Goal: Information Seeking & Learning: Check status

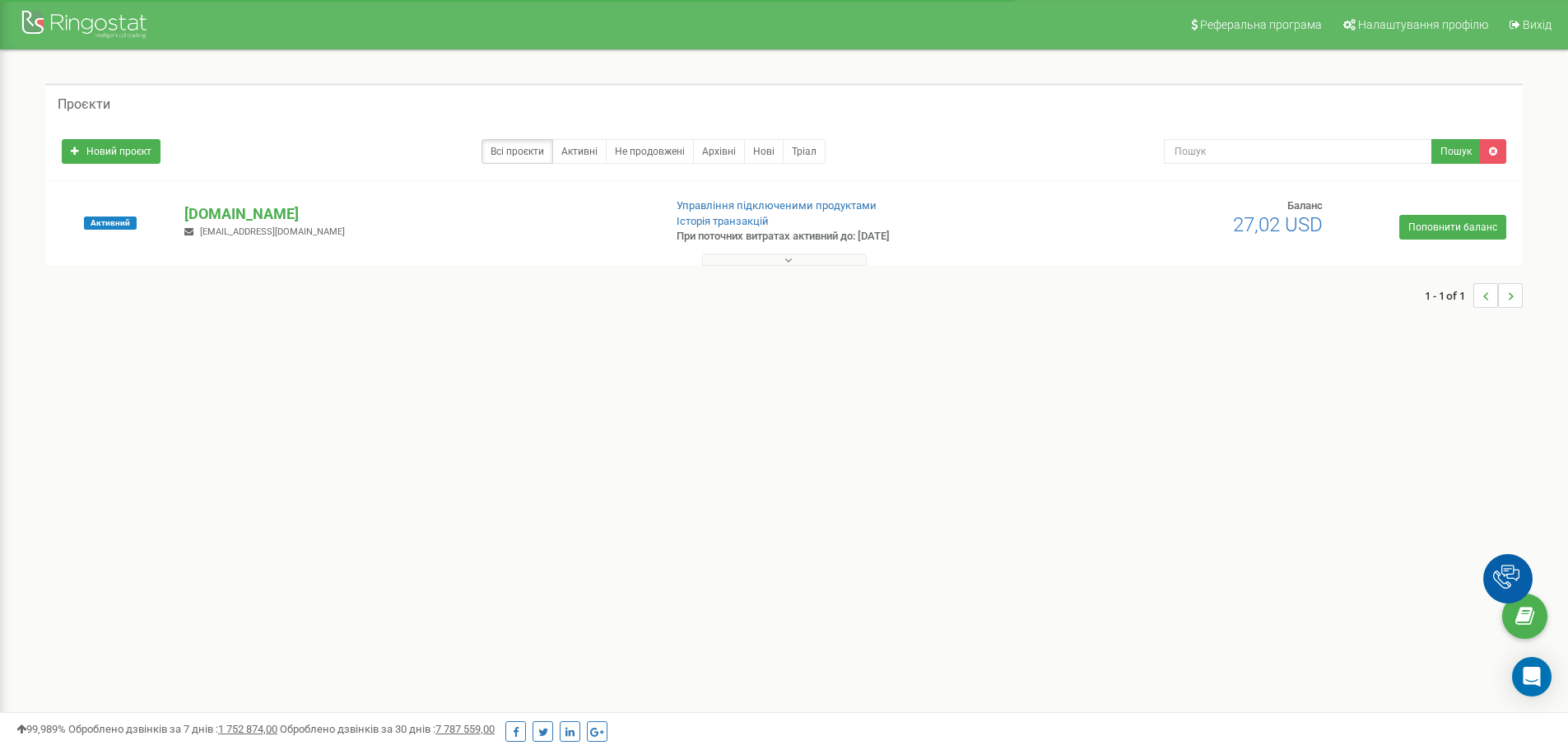
click at [783, 261] on button at bounding box center [784, 260] width 165 height 13
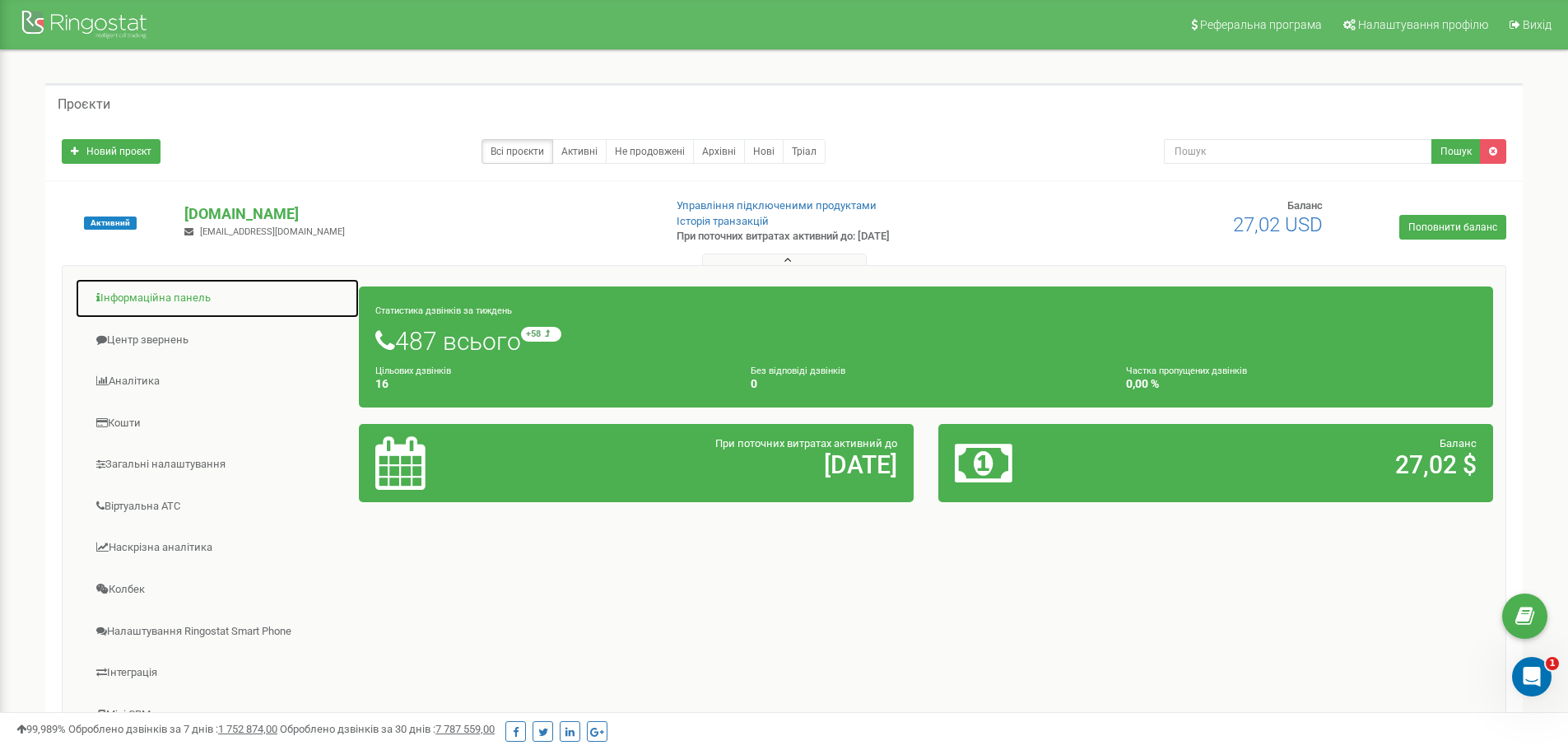
click at [194, 297] on link "Інформаційна панель" at bounding box center [217, 298] width 285 height 40
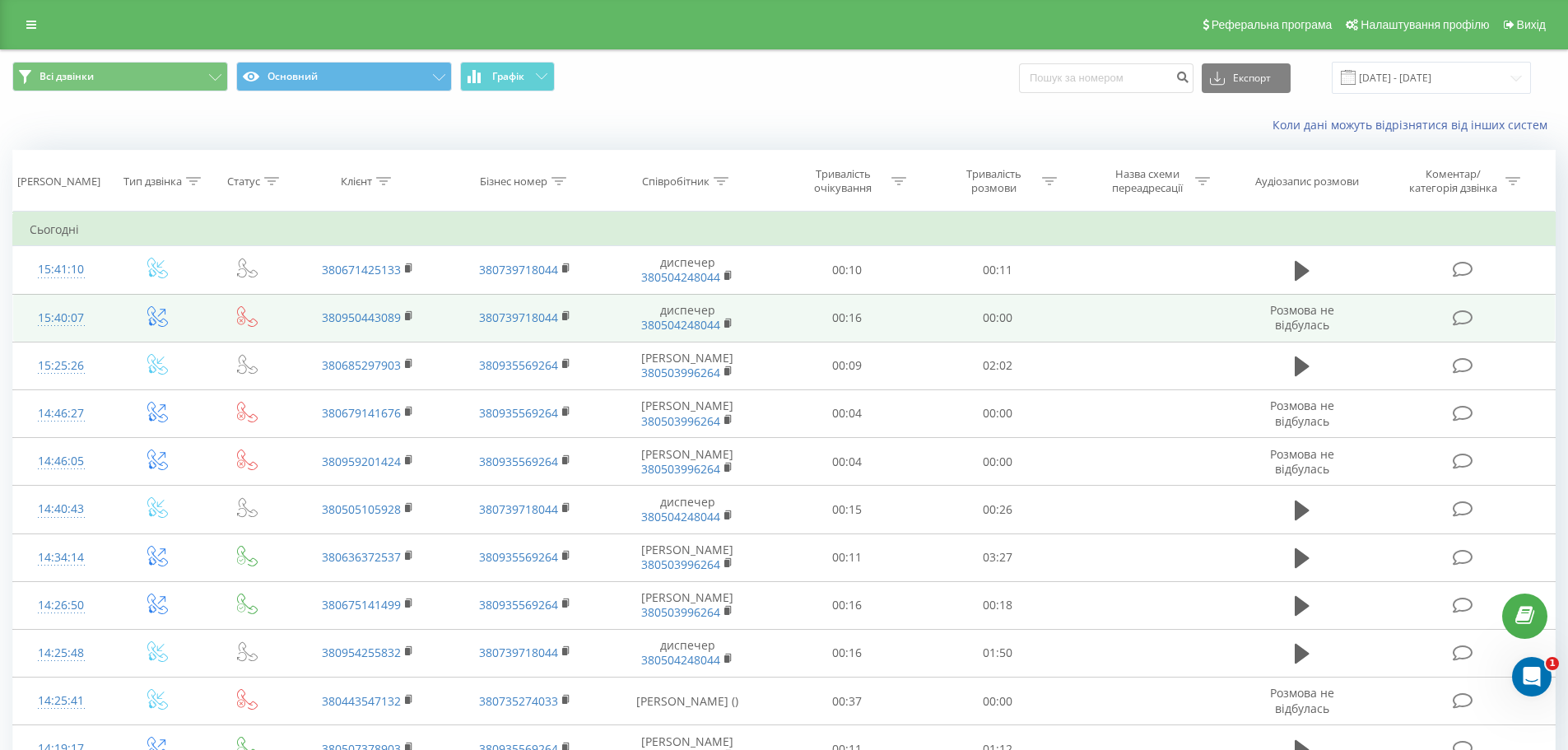
scroll to position [82, 0]
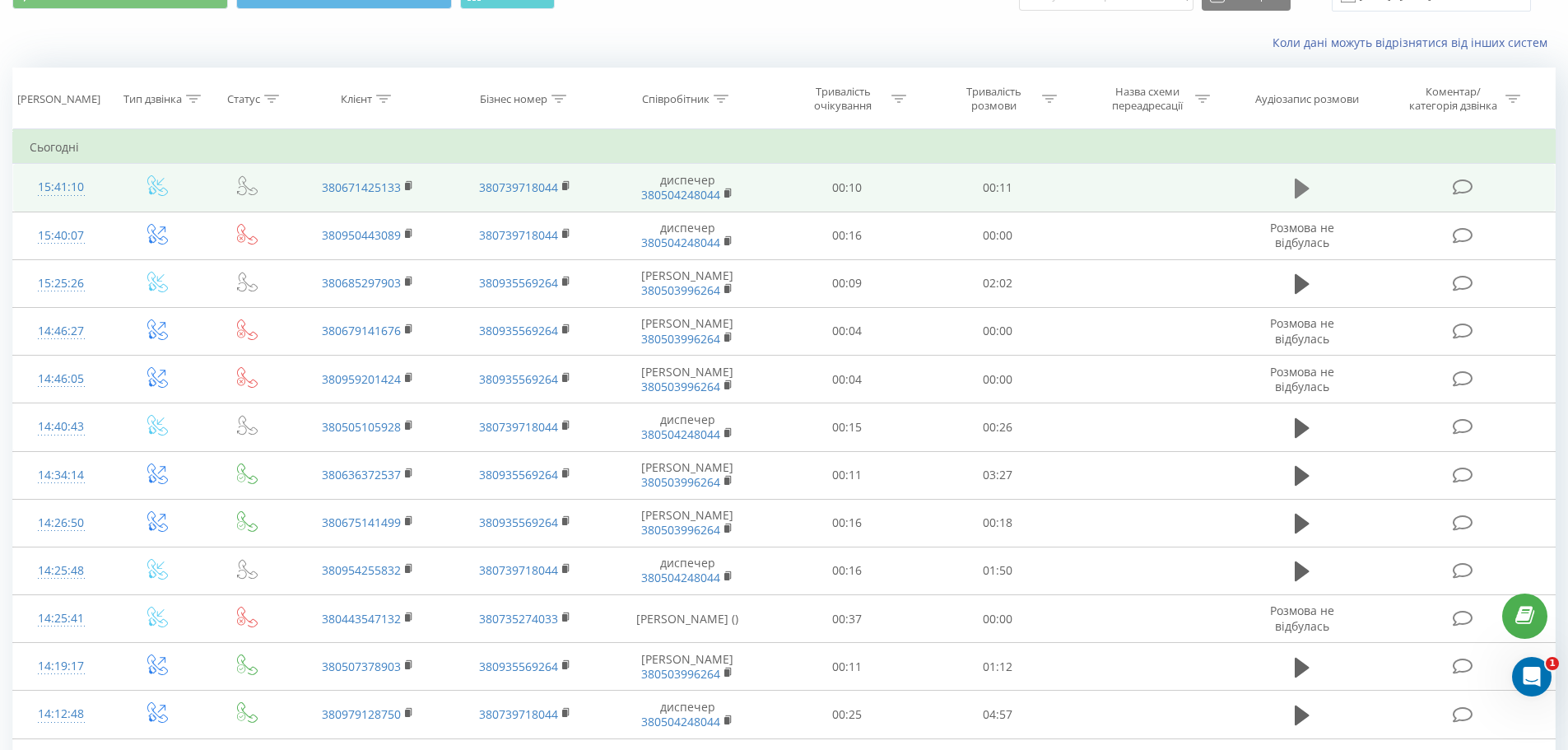
click at [1309, 191] on icon at bounding box center [1303, 188] width 15 height 23
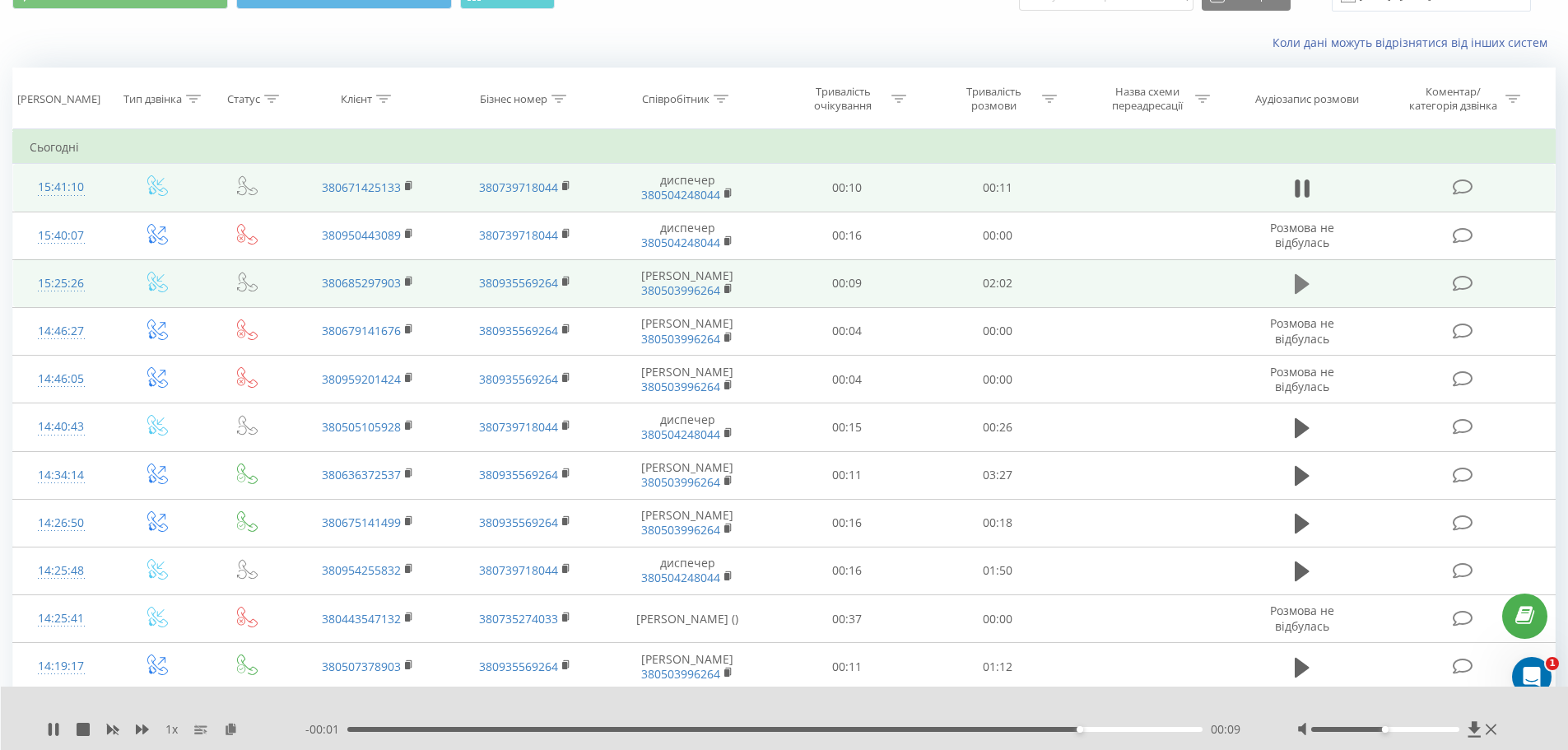
click at [1295, 289] on icon at bounding box center [1303, 285] width 15 height 20
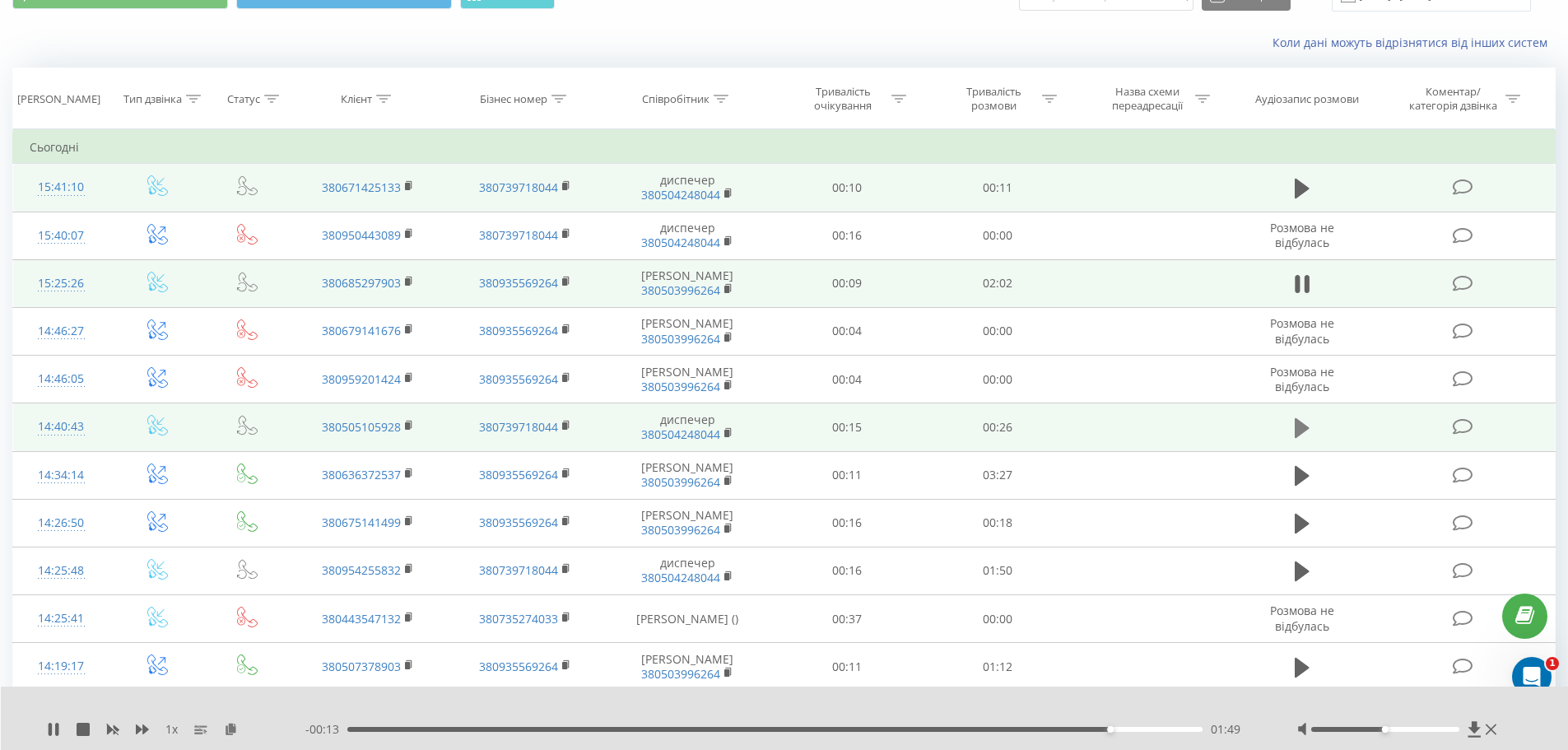
click at [1296, 438] on icon at bounding box center [1303, 428] width 15 height 20
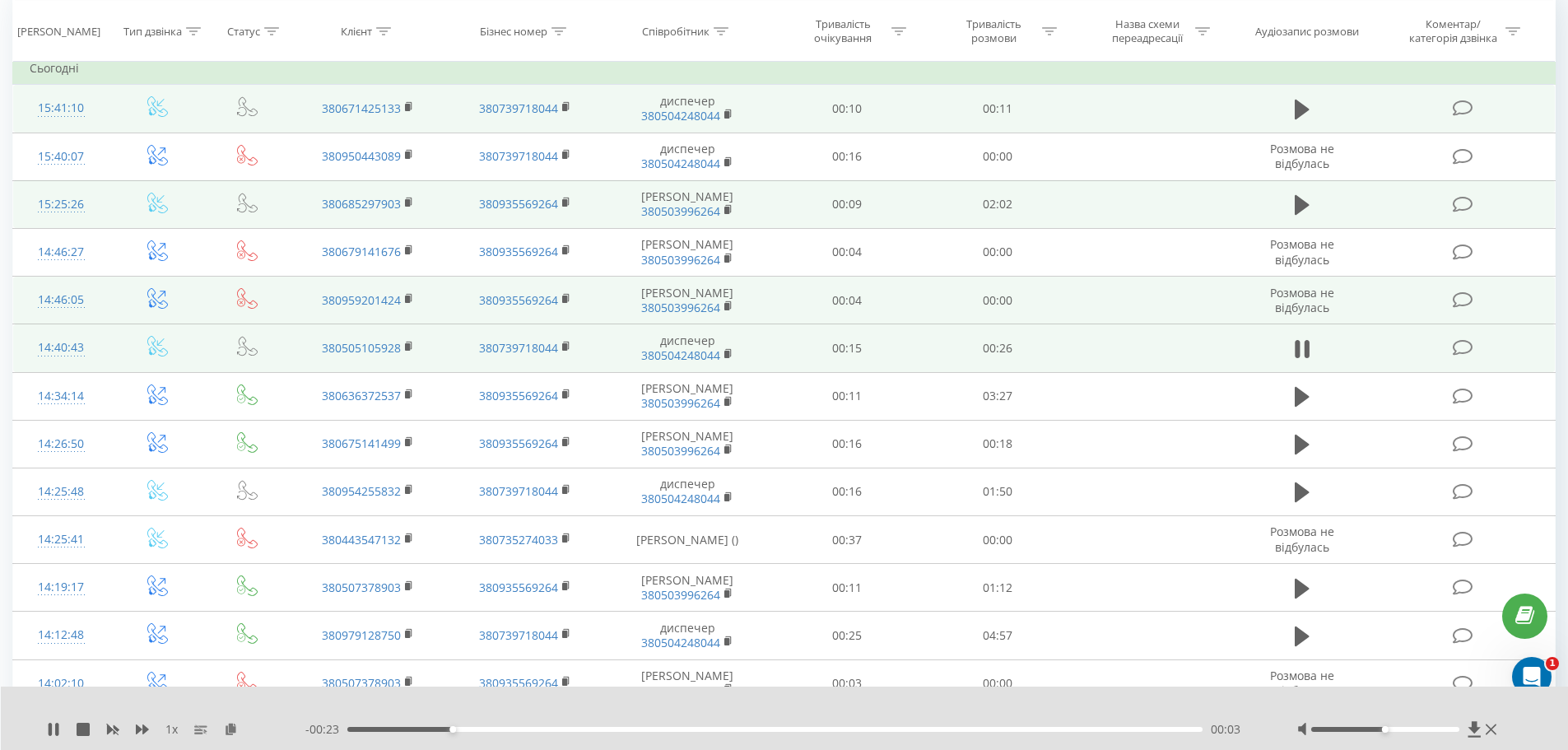
scroll to position [165, 0]
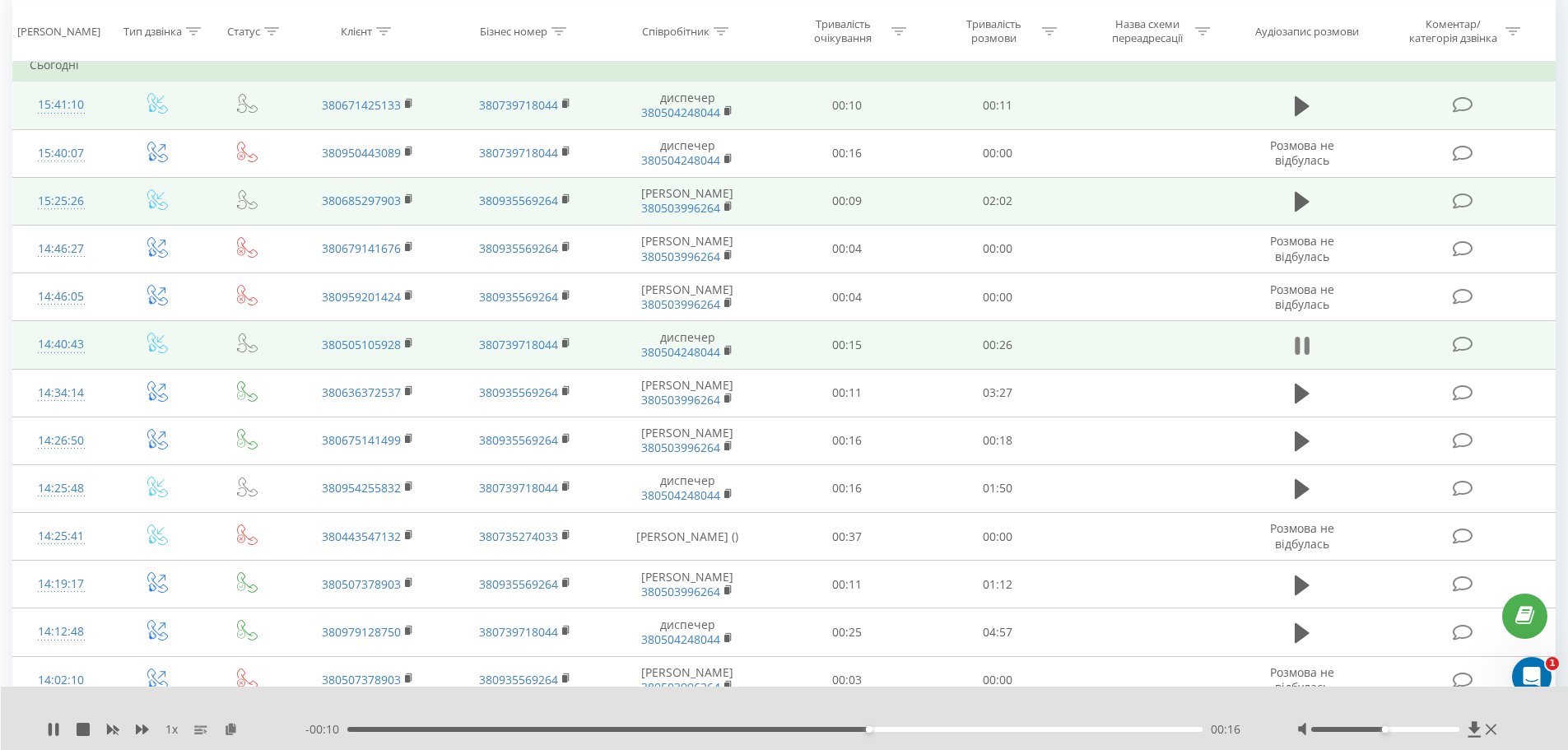
click at [1293, 359] on button at bounding box center [1302, 345] width 24 height 24
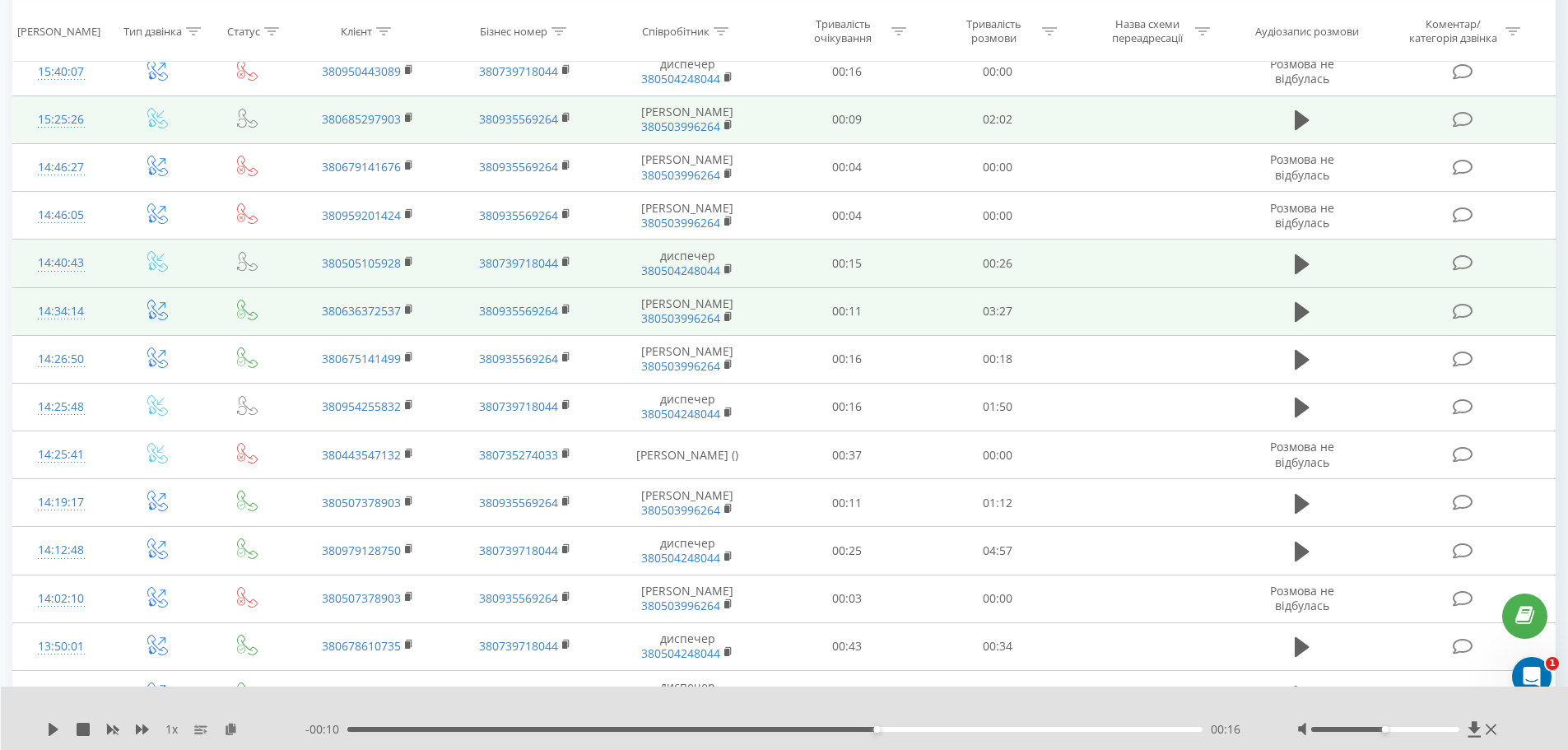
scroll to position [247, 0]
